Goal: Task Accomplishment & Management: Manage account settings

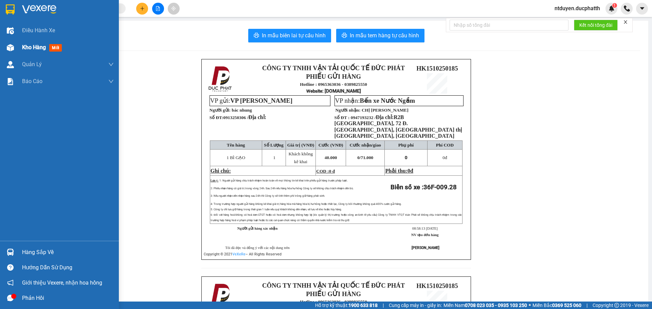
click at [38, 45] on span "Kho hàng" at bounding box center [34, 47] width 24 height 6
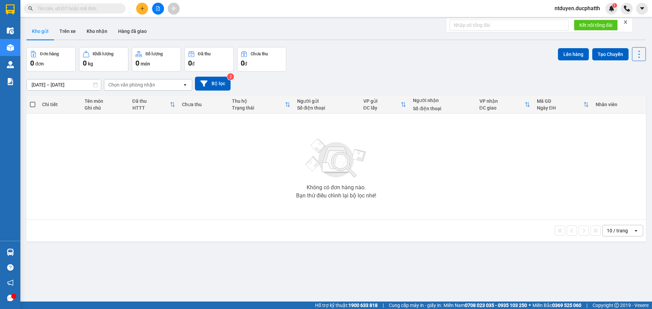
click at [108, 4] on span at bounding box center [75, 8] width 102 height 10
click at [106, 7] on input "text" at bounding box center [77, 8] width 80 height 7
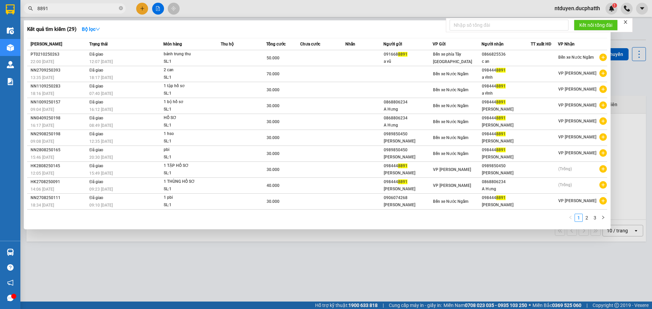
type input "8891"
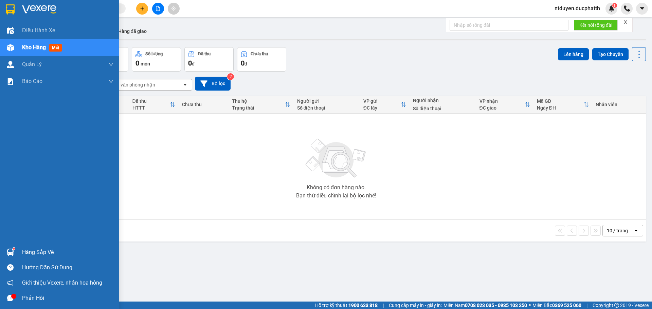
click at [14, 254] on div at bounding box center [10, 252] width 12 height 12
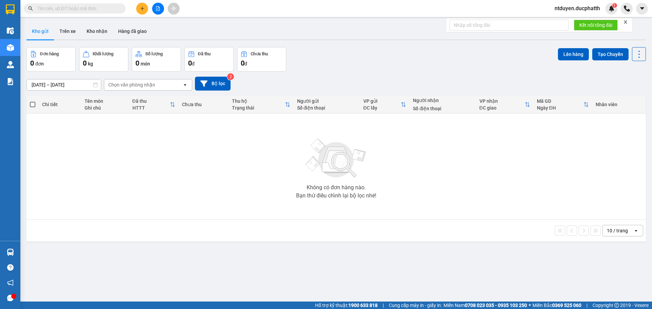
click at [117, 188] on section "Kết quả tìm kiếm ( 29 ) Bộ lọc Mã ĐH Trạng thái Món hàng Thu hộ Tổng cước Chưa …" at bounding box center [326, 154] width 652 height 309
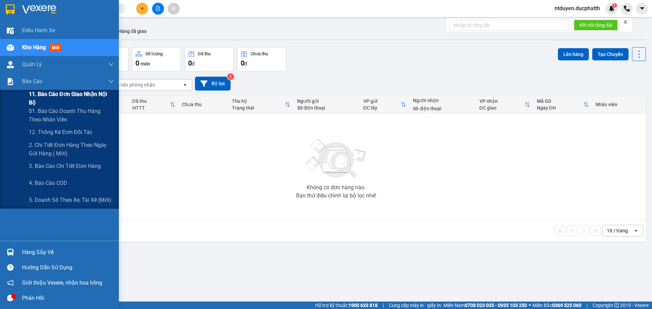
click at [45, 105] on span "11. Báo cáo đơn giao nhận nội bộ" at bounding box center [71, 98] width 85 height 17
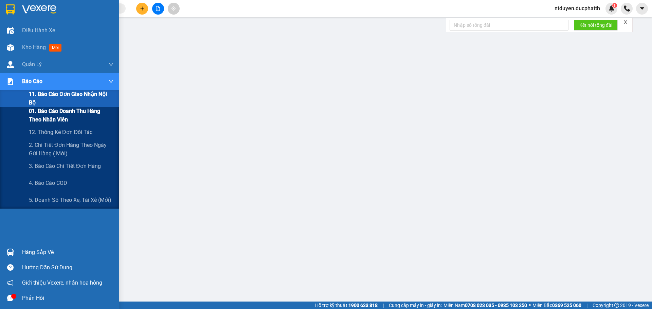
click at [46, 112] on span "01. Báo cáo doanh thu hàng theo nhân viên" at bounding box center [71, 115] width 85 height 17
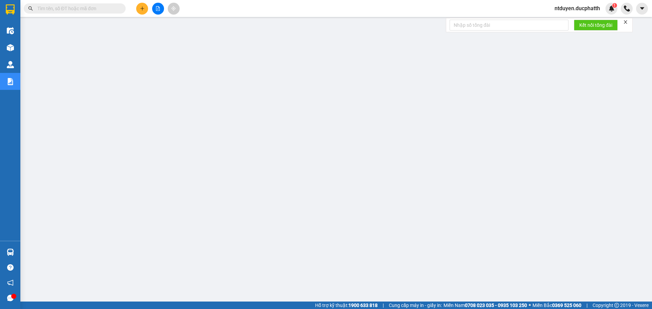
click at [581, 5] on span "ntduyen.ducphatth" at bounding box center [577, 8] width 56 height 8
click at [563, 24] on span "Đăng xuất" at bounding box center [579, 20] width 43 height 7
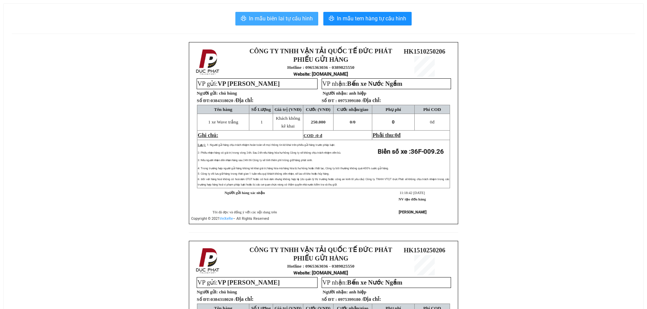
click at [286, 17] on span "In mẫu biên lai tự cấu hình" at bounding box center [281, 18] width 64 height 8
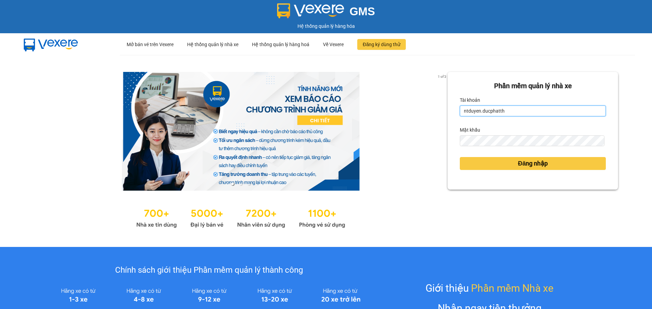
click at [511, 113] on input "ntduyen.ducphatth" at bounding box center [533, 111] width 146 height 11
type input "bttlinh.ducphatth"
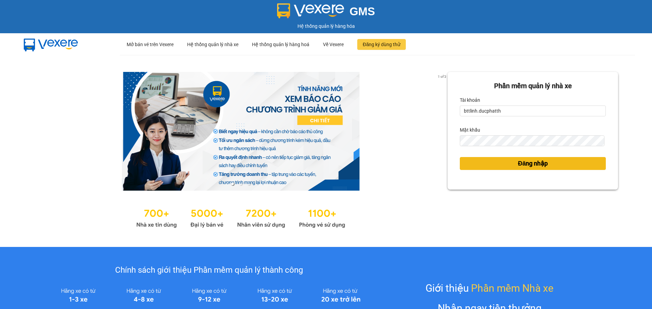
click at [518, 161] on span "Đăng nhập" at bounding box center [533, 164] width 30 height 10
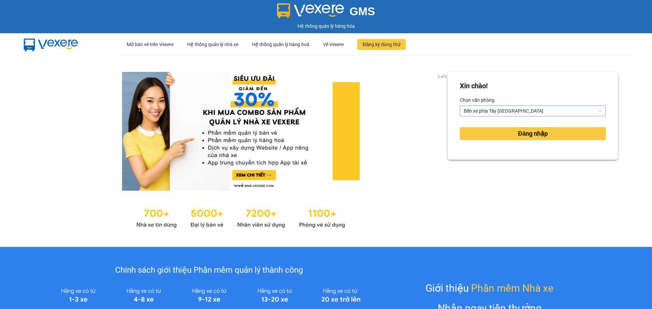
click at [510, 109] on span "Bến xe phía Tây [GEOGRAPHIC_DATA]" at bounding box center [533, 111] width 138 height 10
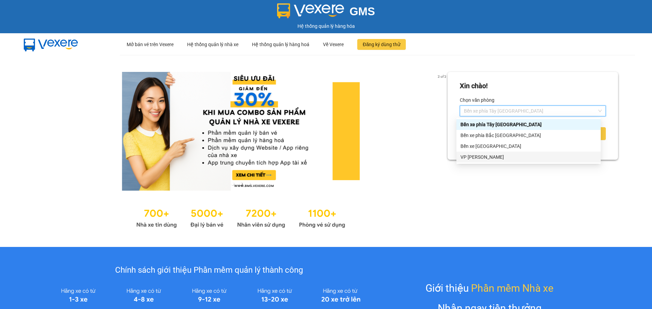
click at [494, 155] on div "VP [PERSON_NAME]" at bounding box center [528, 156] width 136 height 7
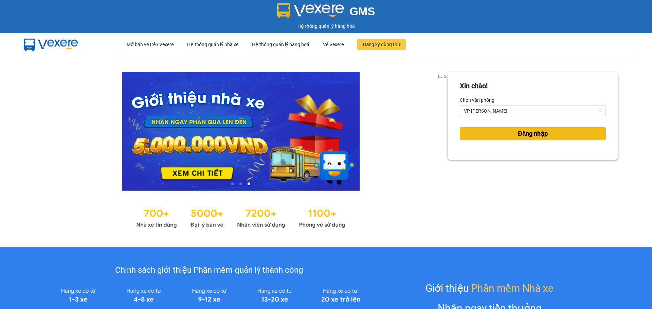
click at [509, 135] on button "Đăng nhập" at bounding box center [533, 133] width 146 height 13
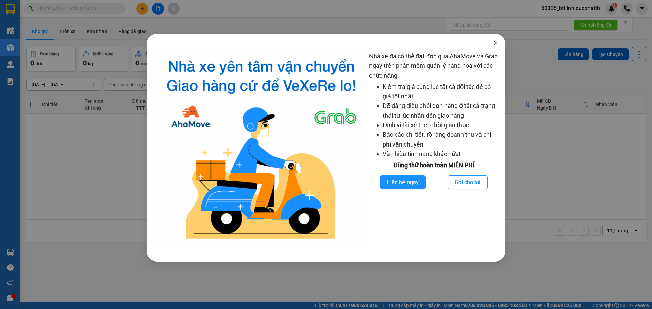
click at [495, 45] on icon "close" at bounding box center [496, 43] width 4 height 4
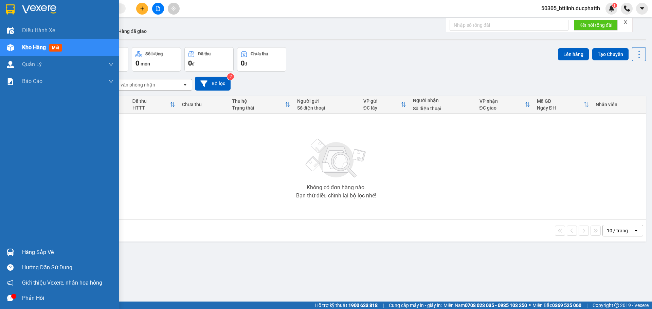
click at [31, 252] on div "Hàng sắp về" at bounding box center [68, 252] width 92 height 10
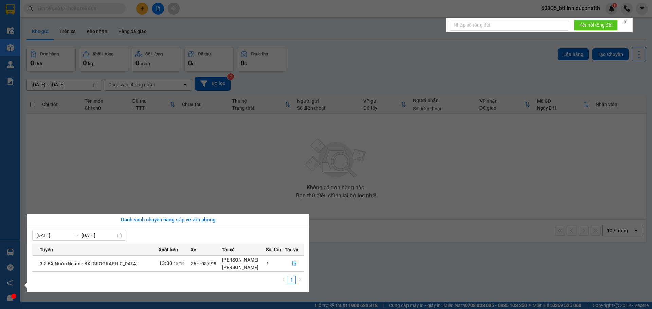
click at [99, 168] on section "Kết quả tìm kiếm ( 0 ) Bộ lọc No Data 50305_bttlinh.ducphatth 1 Điều hành xe Kh…" at bounding box center [326, 154] width 652 height 309
